Goal: Task Accomplishment & Management: Manage account settings

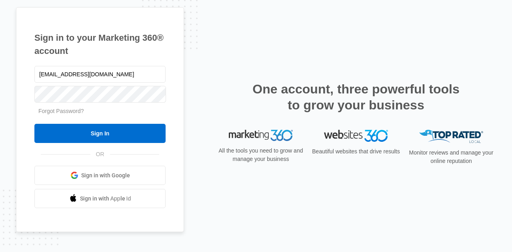
type input "[EMAIL_ADDRESS][DOMAIN_NAME]"
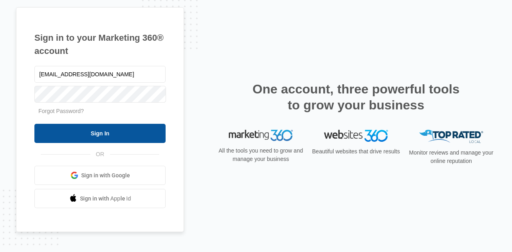
click at [98, 130] on input "Sign In" at bounding box center [99, 133] width 131 height 19
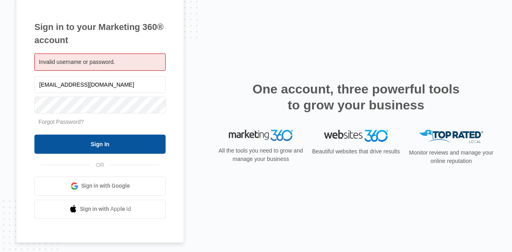
click at [90, 145] on input "Sign In" at bounding box center [99, 144] width 131 height 19
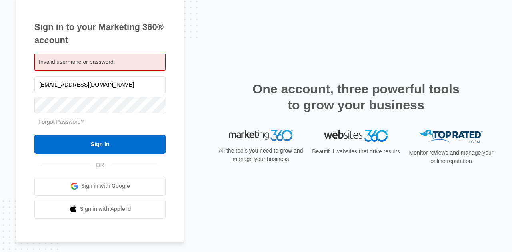
drag, startPoint x: 105, startPoint y: 91, endPoint x: 20, endPoint y: 78, distance: 85.4
click at [20, 78] on div "Sign in to your Marketing 360® account Invalid username or password. fks@caorli…" at bounding box center [100, 119] width 168 height 247
type input "[EMAIL_ADDRESS][DOMAIN_NAME]"
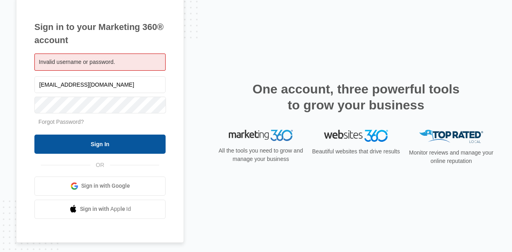
click at [84, 142] on input "Sign In" at bounding box center [99, 144] width 131 height 19
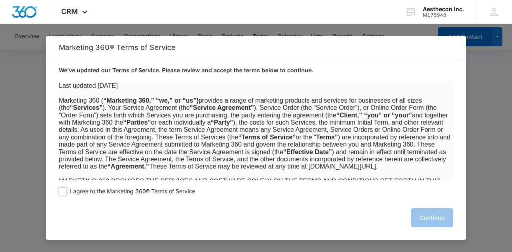
click at [63, 190] on span at bounding box center [63, 191] width 8 height 8
click at [63, 190] on input "I agree to the Marketing 360® Terms of Service" at bounding box center [63, 191] width 8 height 8
checkbox input "true"
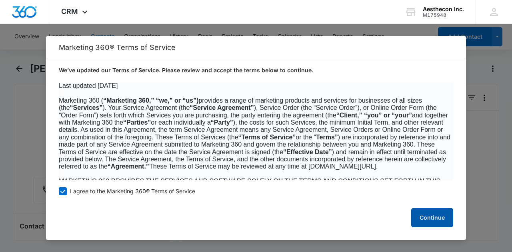
click at [429, 221] on button "Continue" at bounding box center [432, 217] width 42 height 19
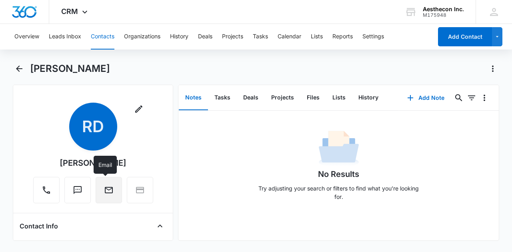
click at [107, 191] on icon "Email" at bounding box center [109, 190] width 10 height 10
click at [24, 36] on button "Overview" at bounding box center [26, 37] width 25 height 26
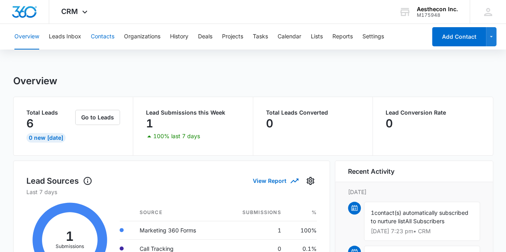
click at [105, 38] on button "Contacts" at bounding box center [103, 37] width 24 height 26
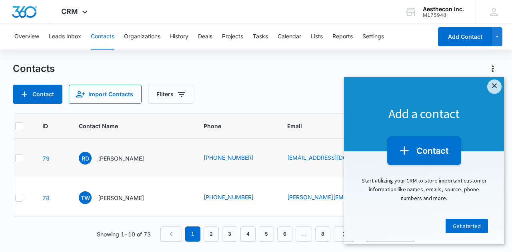
scroll to position [0, 12]
click at [491, 86] on link "×" at bounding box center [494, 87] width 14 height 14
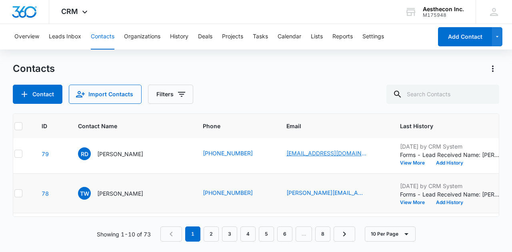
scroll to position [0, 12]
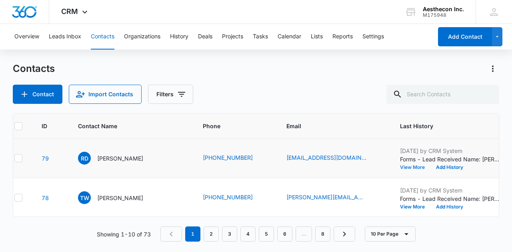
click at [405, 168] on button "View More" at bounding box center [415, 167] width 30 height 5
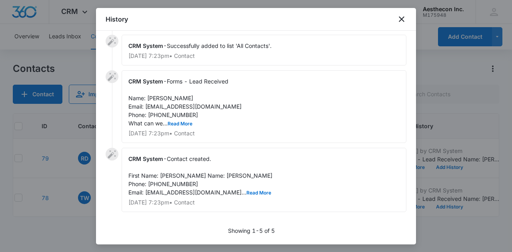
scroll to position [84, 0]
click at [176, 122] on button "Read More" at bounding box center [180, 124] width 25 height 5
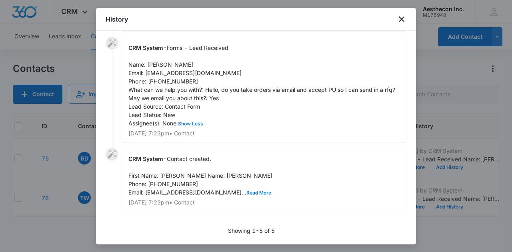
scroll to position [126, 0]
